Goal: Information Seeking & Learning: Learn about a topic

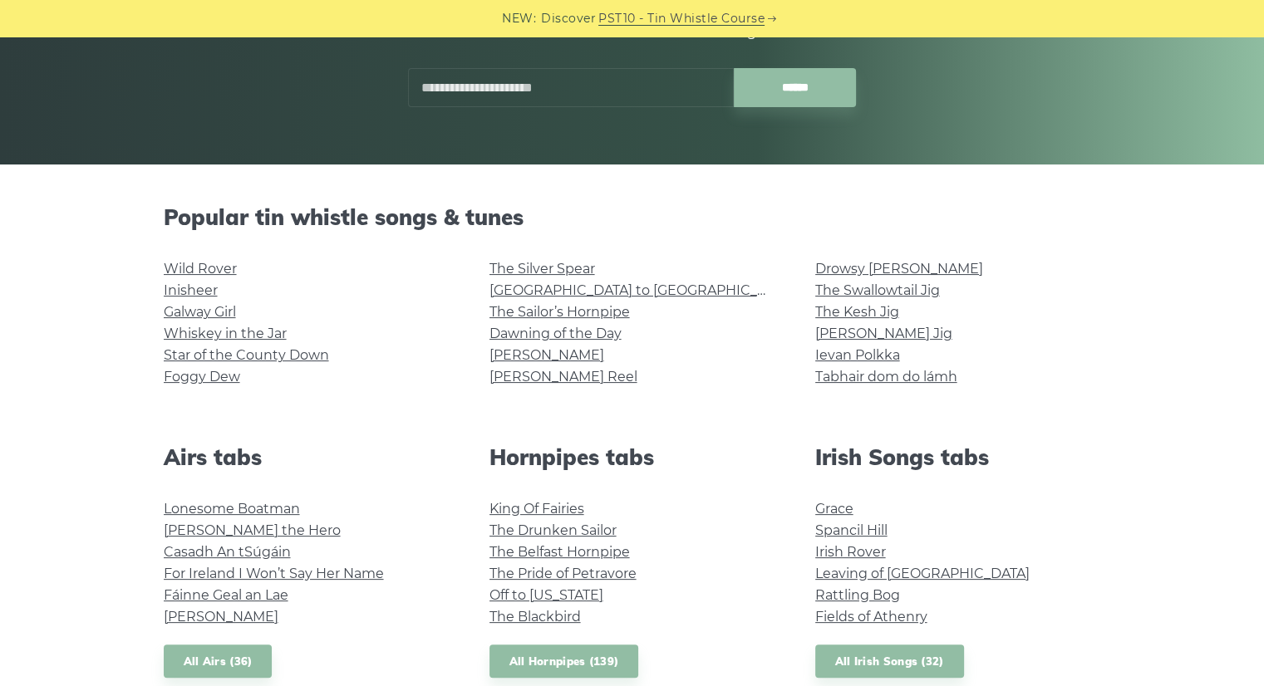
scroll to position [273, 0]
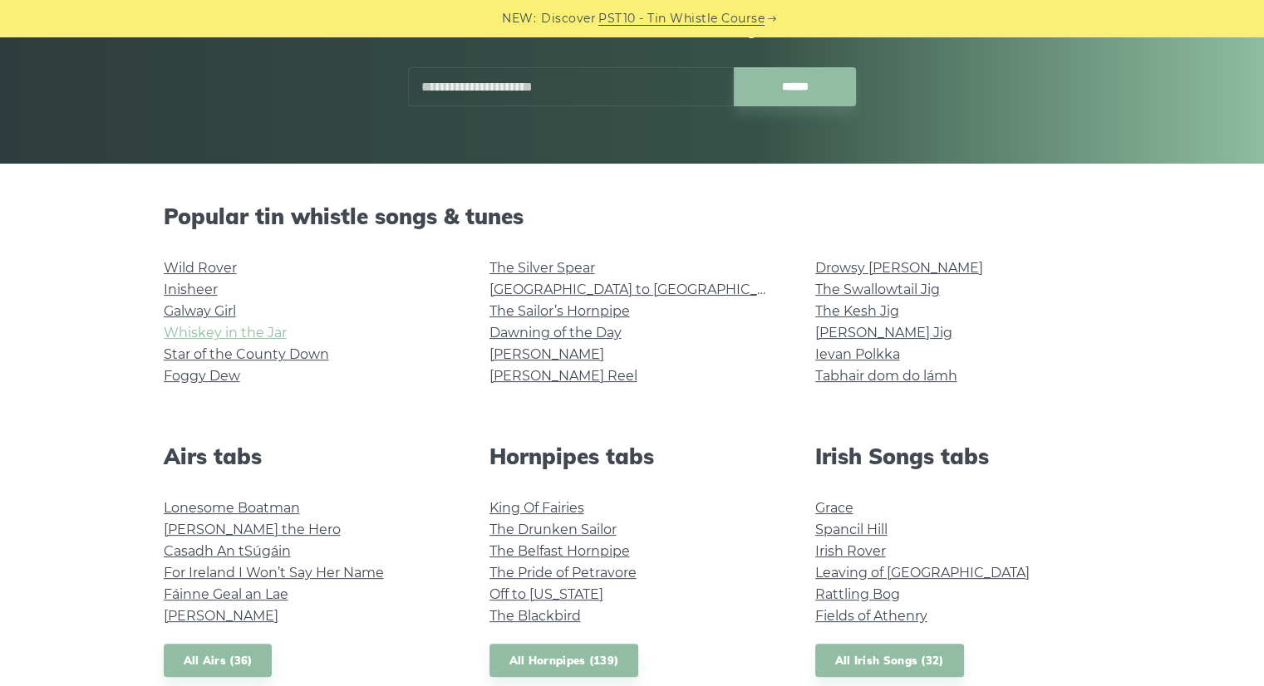
click at [238, 336] on link "Whiskey in the Jar" at bounding box center [225, 333] width 123 height 16
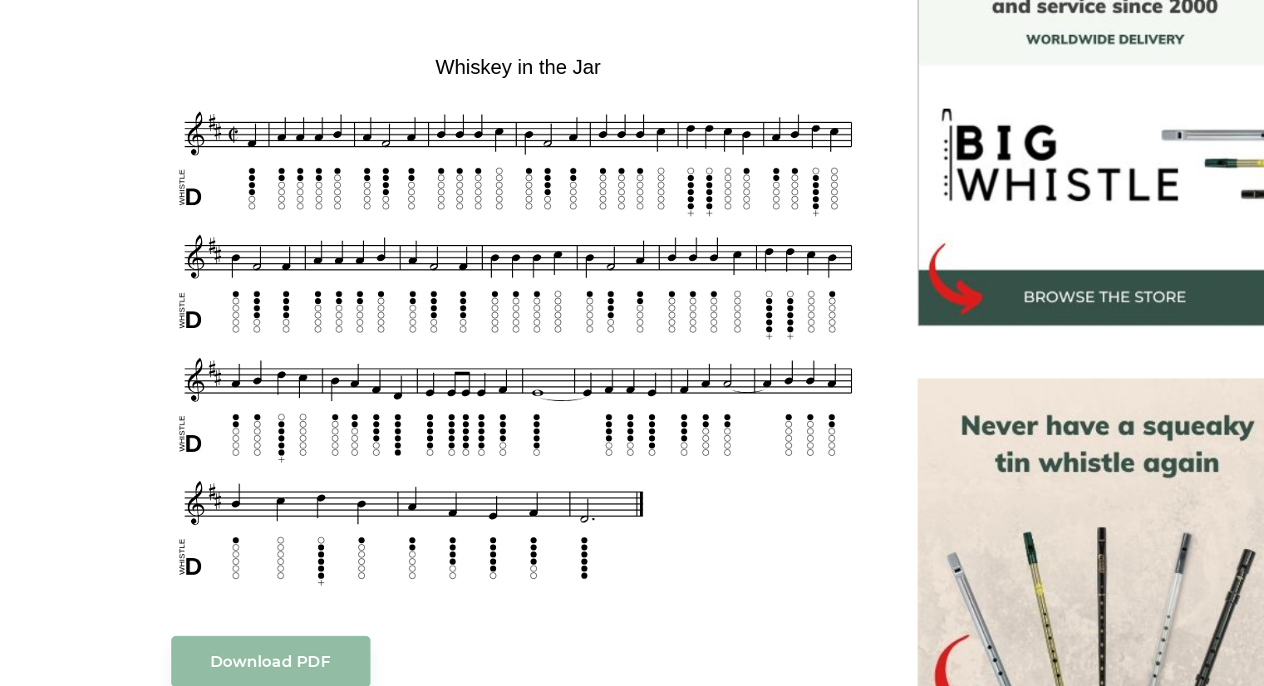
scroll to position [424, 0]
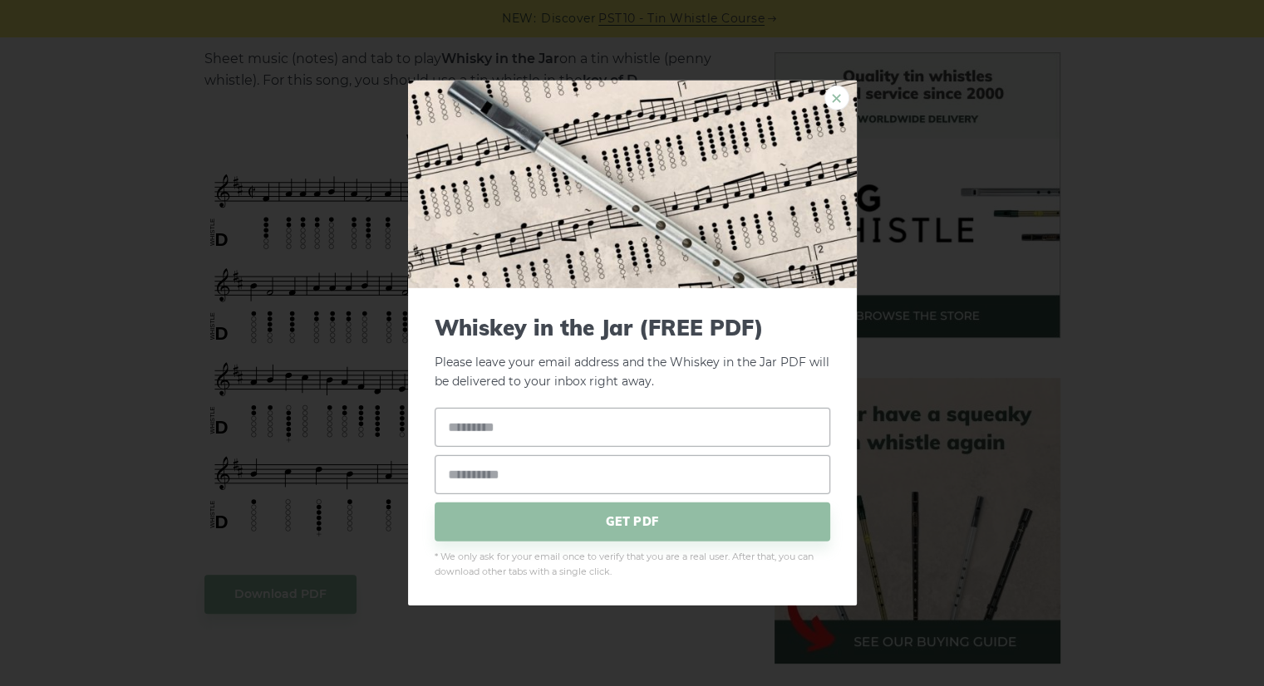
click at [840, 101] on link "×" at bounding box center [836, 98] width 25 height 25
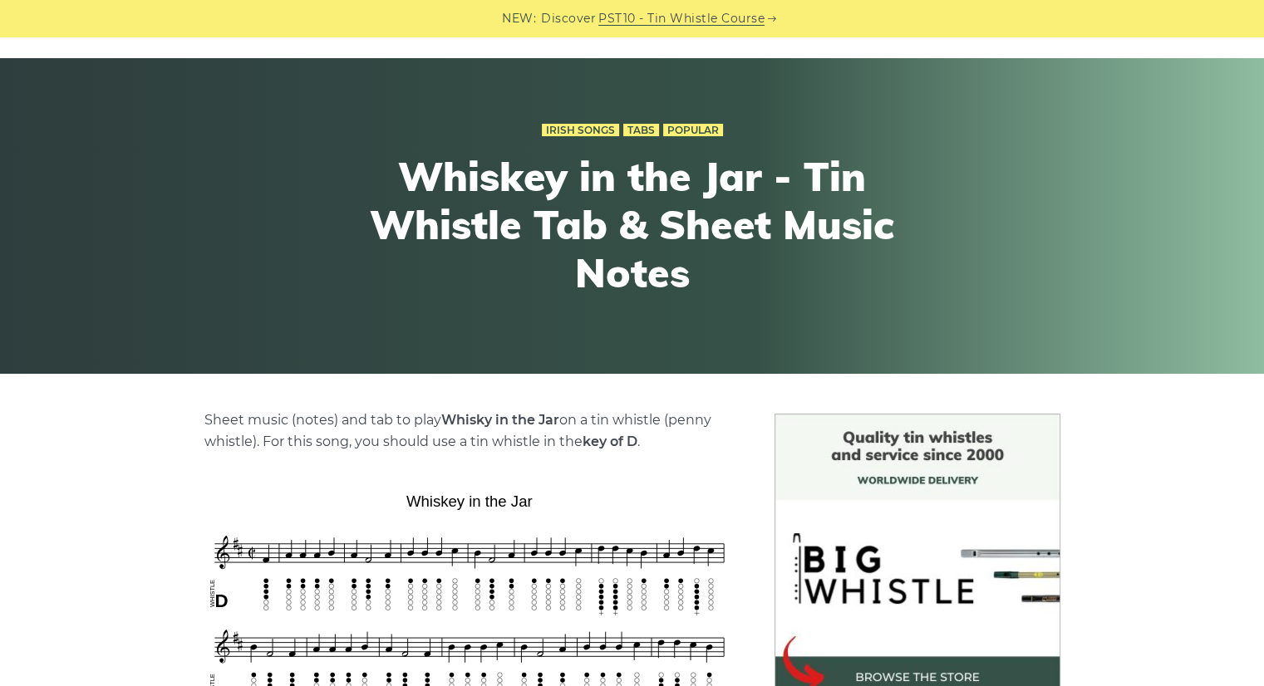
scroll to position [56, 0]
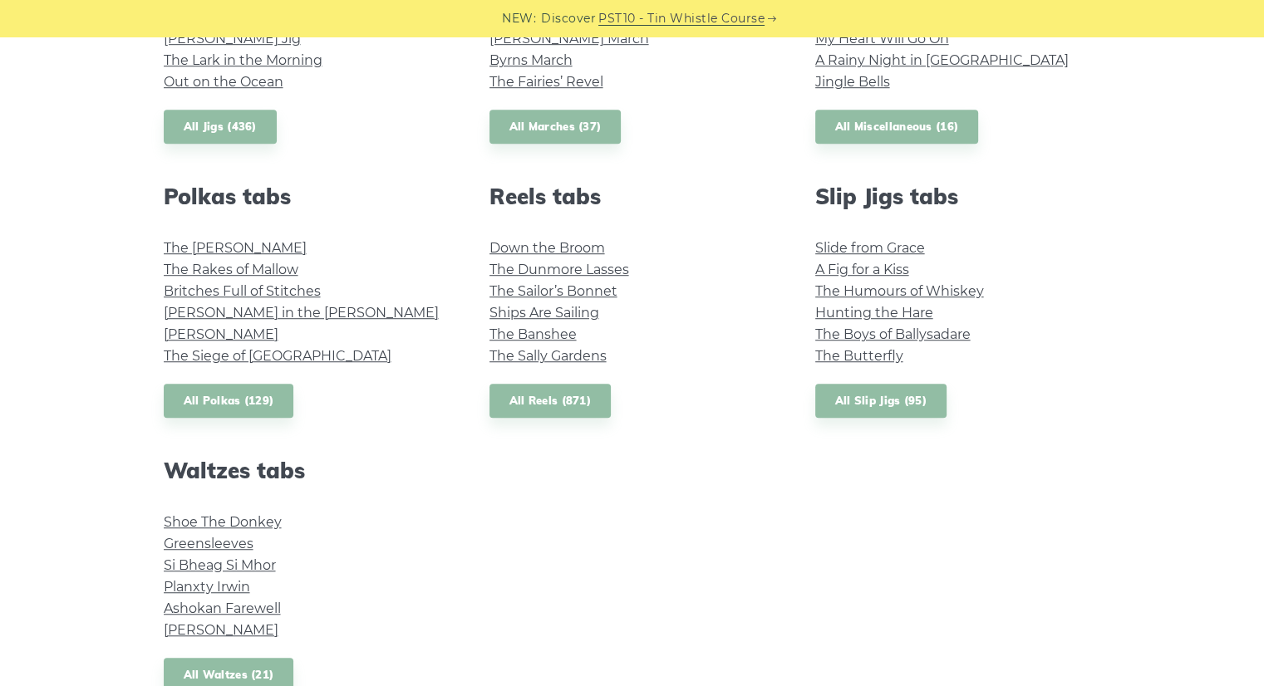
scroll to position [1089, 0]
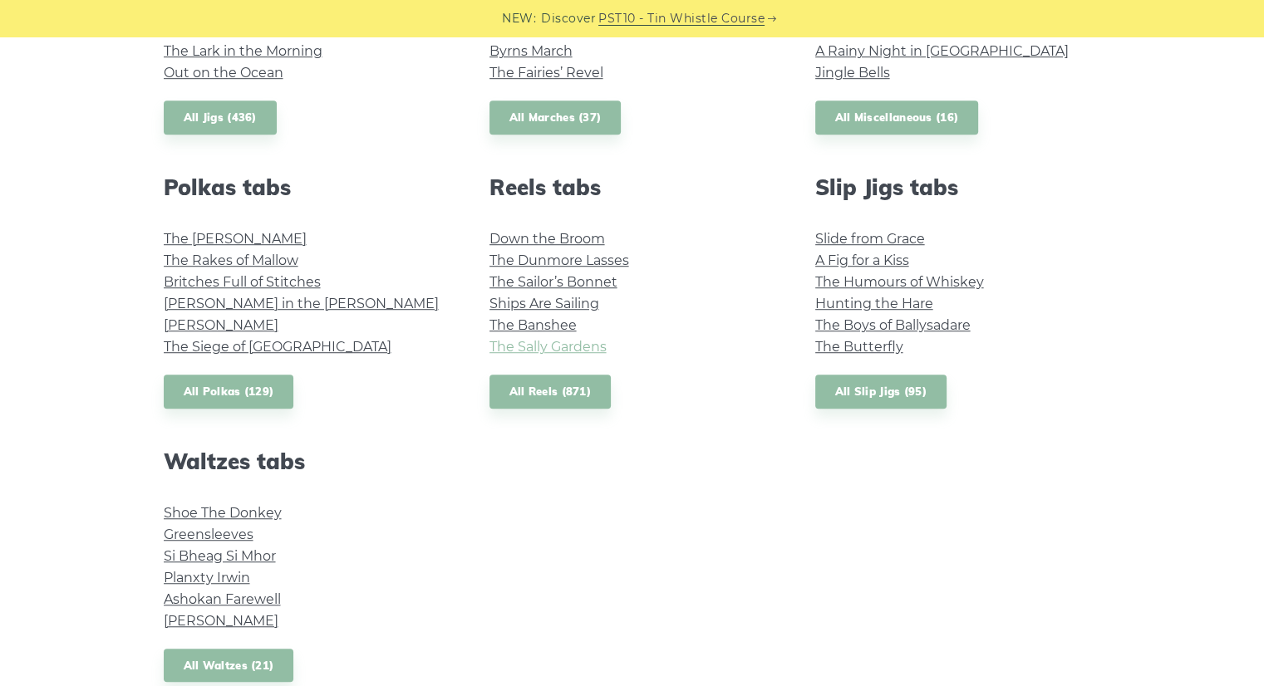
click at [515, 353] on link "The Sally Gardens" at bounding box center [547, 347] width 117 height 16
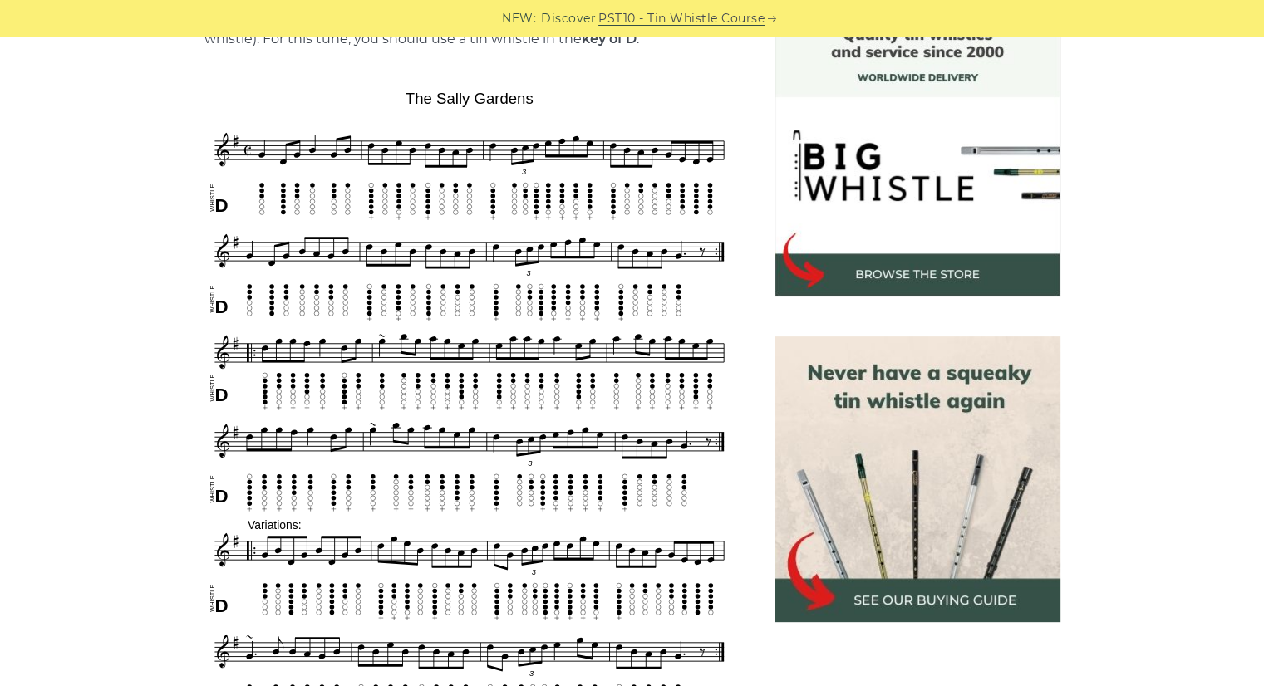
scroll to position [464, 0]
